Goal: Transaction & Acquisition: Book appointment/travel/reservation

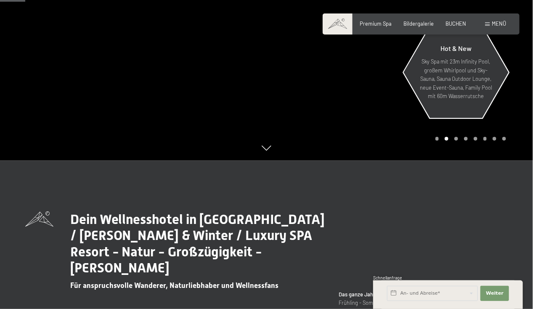
scroll to position [168, 0]
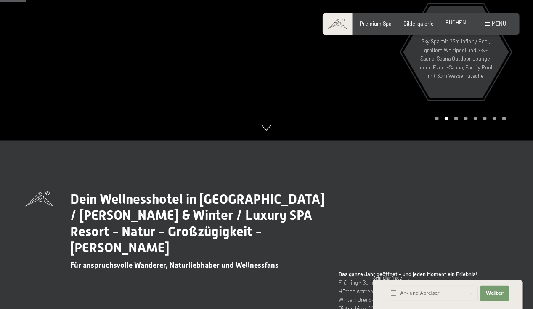
click at [453, 21] on span "BUCHEN" at bounding box center [456, 22] width 21 height 7
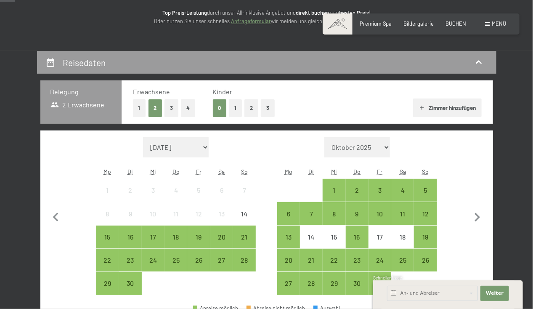
scroll to position [126, 0]
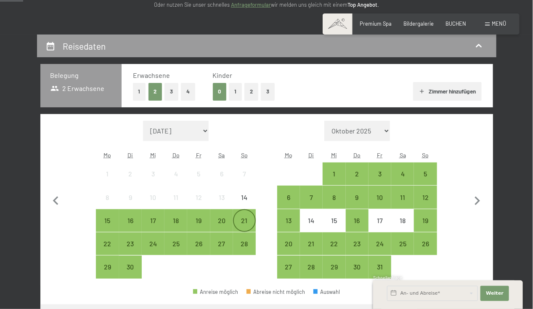
click at [241, 217] on div "21" at bounding box center [244, 227] width 21 height 21
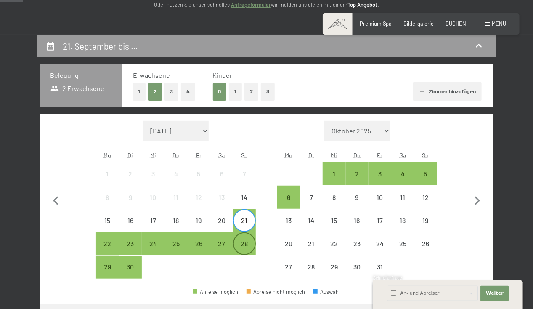
click at [244, 241] on div "28" at bounding box center [244, 250] width 21 height 21
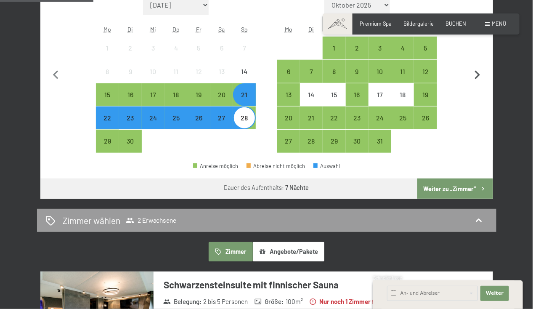
scroll to position [252, 0]
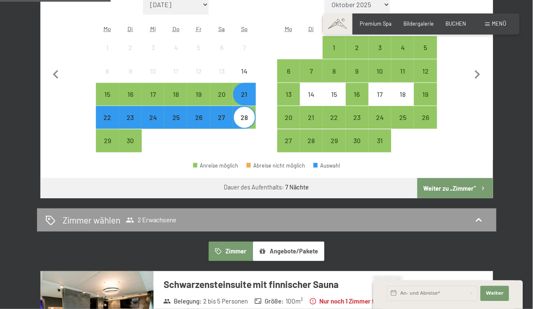
click at [474, 185] on button "Weiter zu „Zimmer“" at bounding box center [454, 188] width 75 height 20
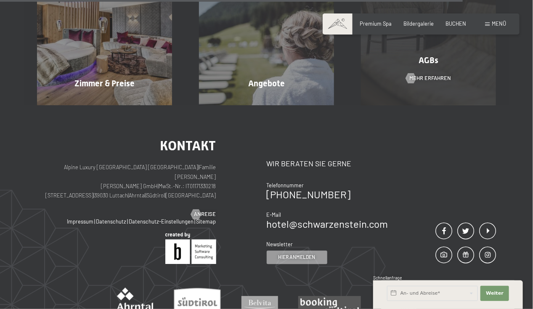
scroll to position [834, 0]
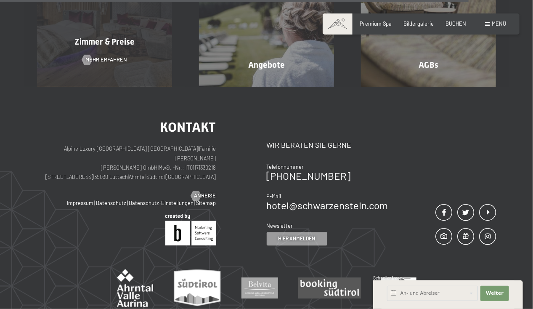
click at [104, 35] on div "Zimmer & Preise Mehr erfahren" at bounding box center [105, 19] width 162 height 135
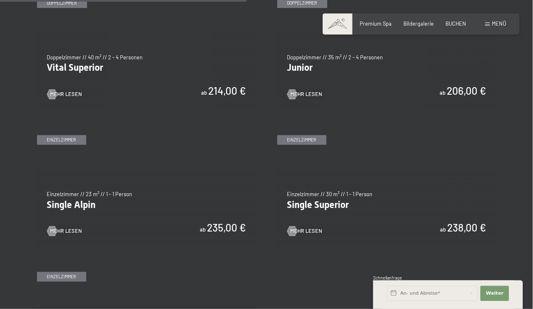
scroll to position [968, 0]
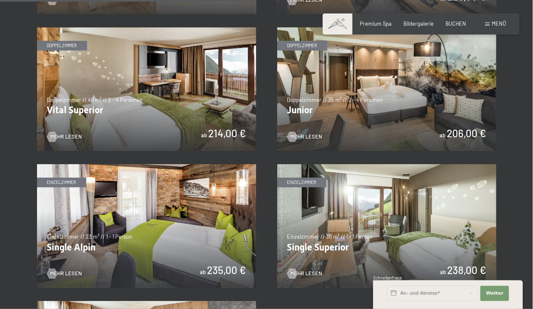
click at [393, 84] on img at bounding box center [386, 88] width 219 height 123
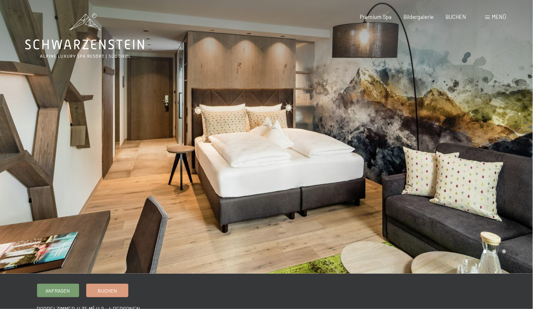
click at [379, 88] on div at bounding box center [400, 136] width 267 height 273
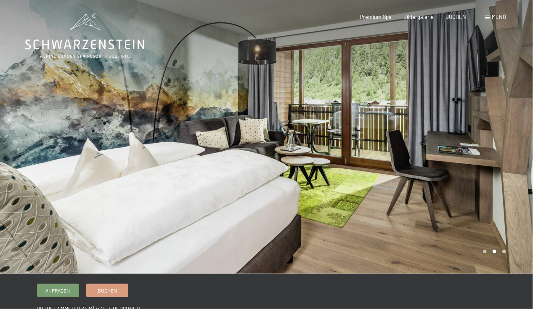
click at [379, 88] on div at bounding box center [400, 136] width 267 height 273
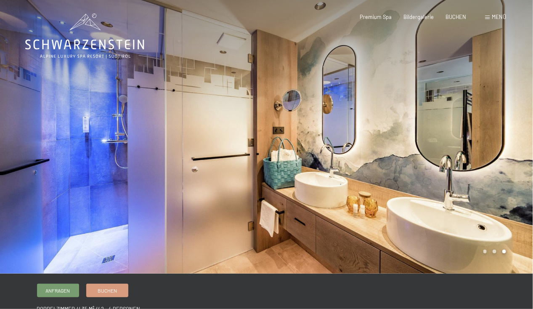
click at [379, 88] on div at bounding box center [400, 136] width 267 height 273
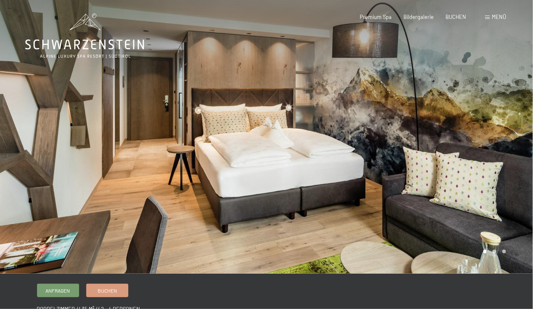
click at [423, 78] on div at bounding box center [400, 136] width 267 height 273
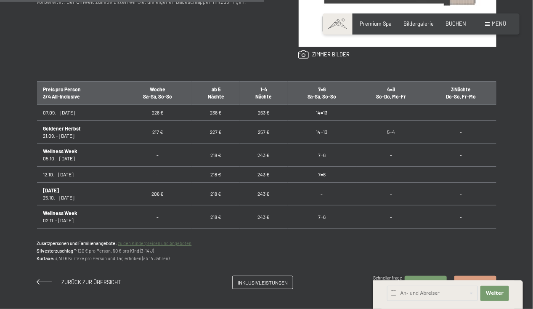
scroll to position [42, 0]
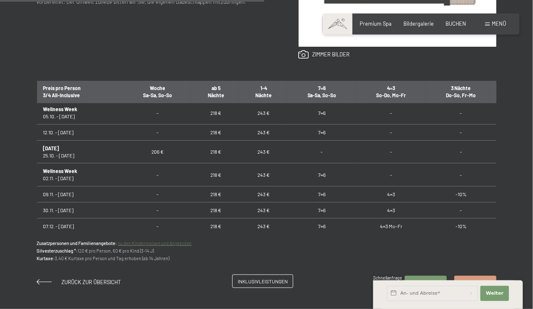
click at [271, 280] on span "Inklusivleistungen" at bounding box center [263, 281] width 50 height 7
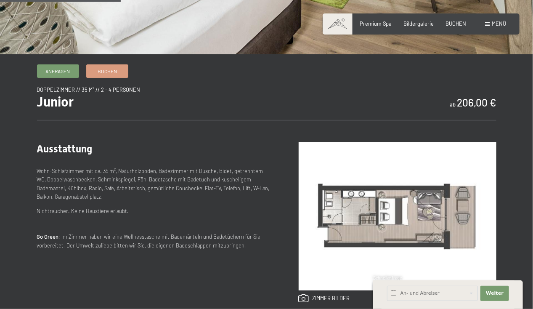
scroll to position [210, 0]
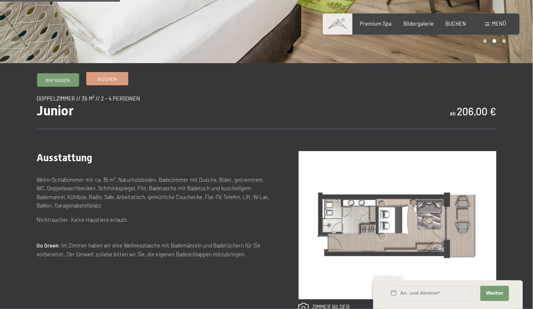
click at [104, 74] on link "Buchen" at bounding box center [107, 78] width 41 height 13
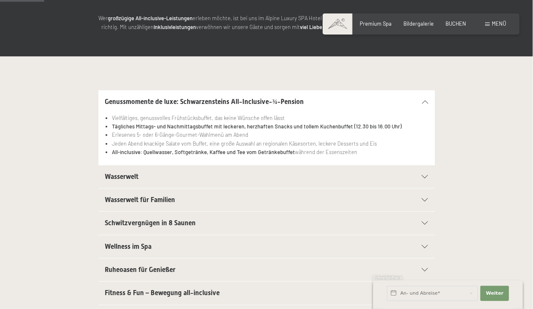
scroll to position [126, 0]
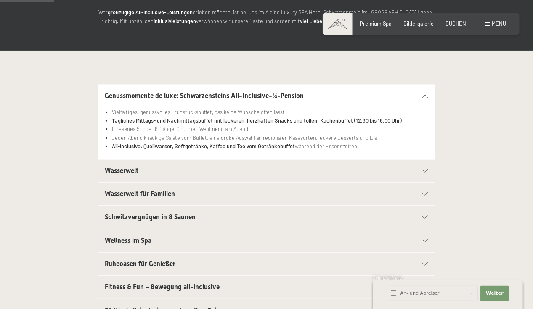
click at [426, 166] on div "Wasserwelt" at bounding box center [266, 170] width 323 height 23
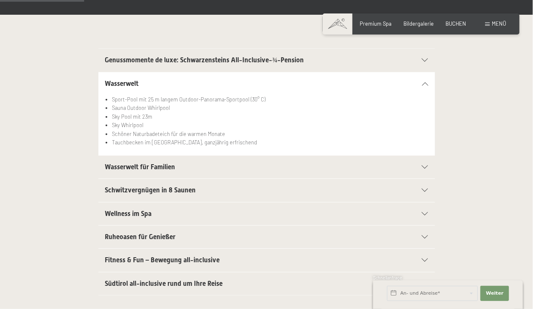
scroll to position [210, 0]
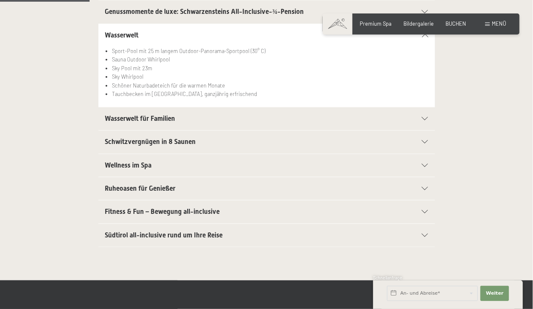
click at [425, 165] on icon at bounding box center [425, 165] width 6 height 3
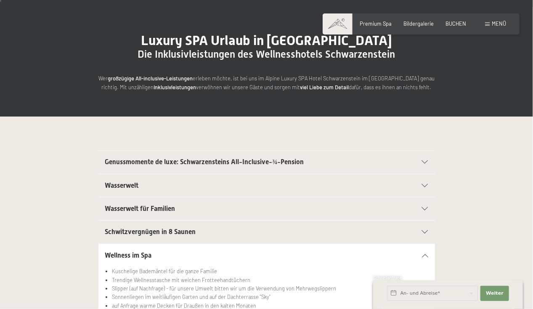
scroll to position [0, 0]
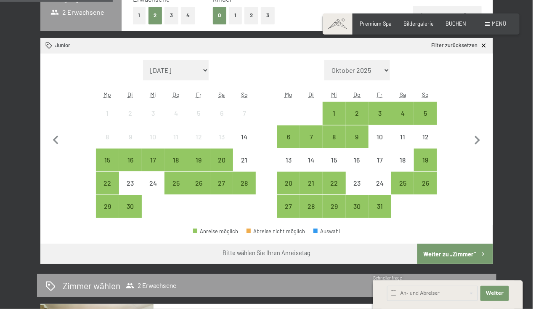
scroll to position [210, 0]
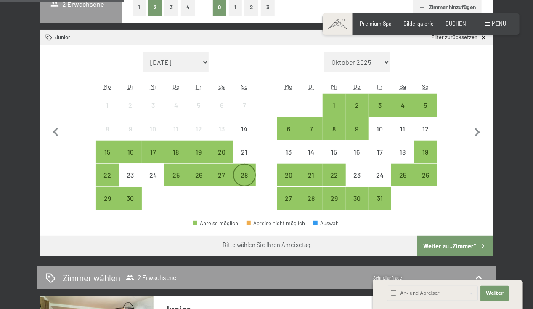
click at [246, 173] on div "28" at bounding box center [244, 182] width 21 height 21
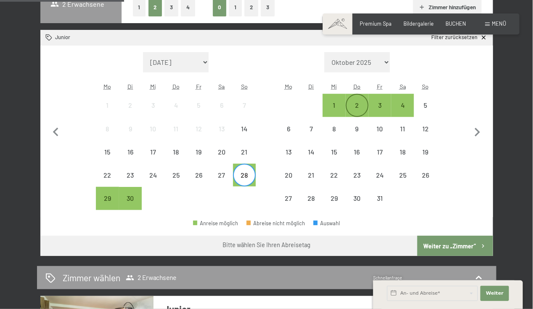
click at [354, 106] on div "2" at bounding box center [357, 112] width 21 height 21
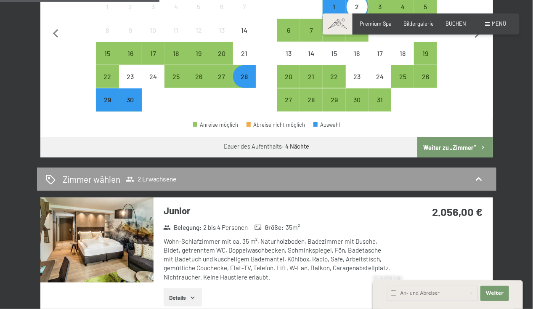
scroll to position [337, 0]
